Goal: Find specific page/section: Find specific page/section

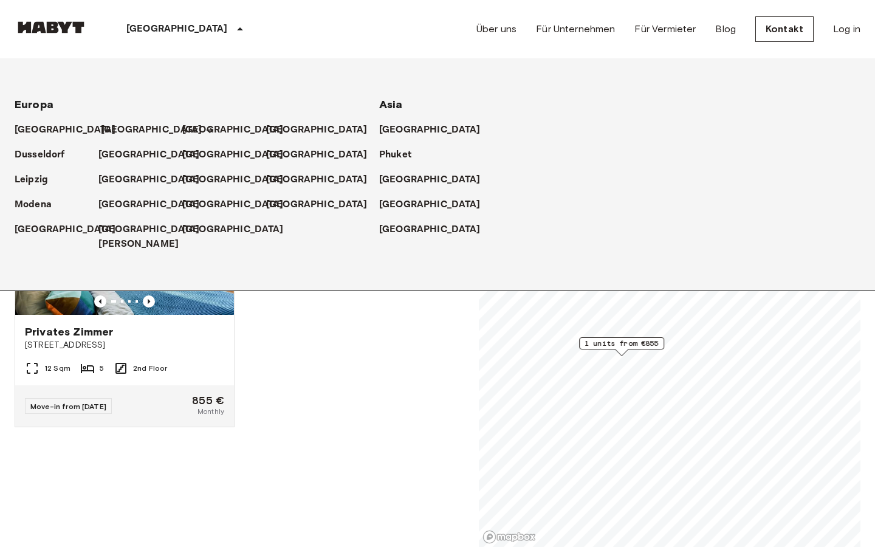
click at [116, 125] on p "[GEOGRAPHIC_DATA]" at bounding box center [151, 130] width 101 height 15
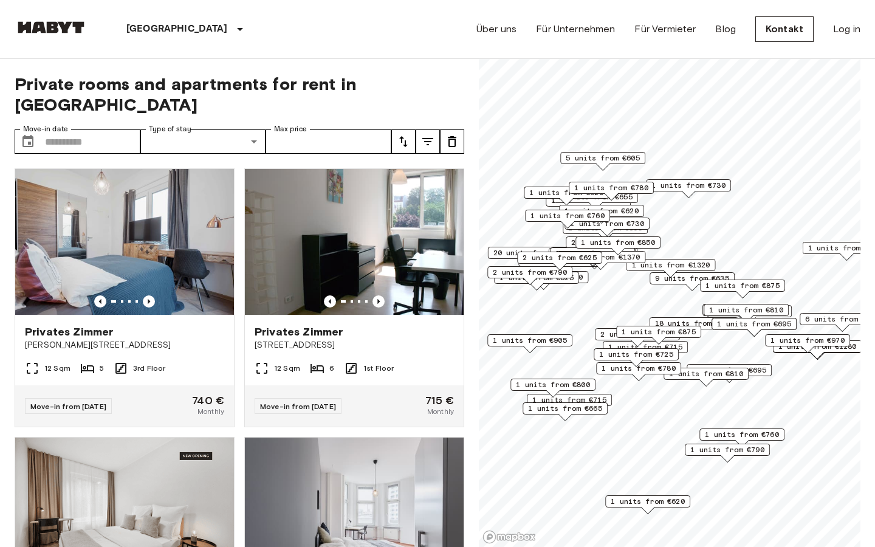
click at [232, 106] on div "Private rooms and apartments for rent in [GEOGRAPHIC_DATA] Move-in date ​ Move-…" at bounding box center [240, 303] width 450 height 489
type input "******"
